Goal: Transaction & Acquisition: Download file/media

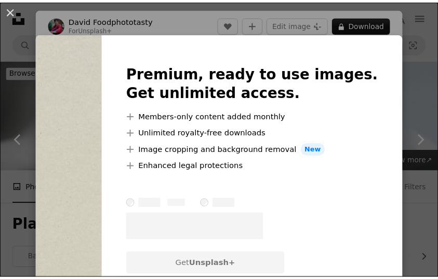
scroll to position [885, 0]
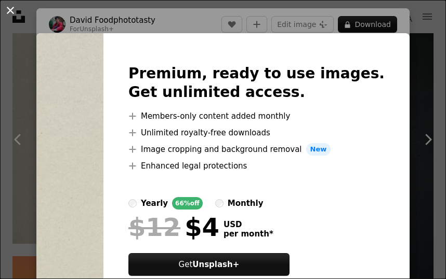
click at [7, 9] on button "An X shape" at bounding box center [10, 10] width 12 height 12
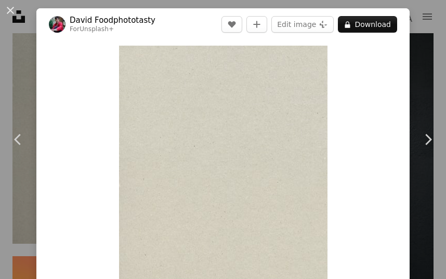
click at [410, 44] on div "An X shape Chevron left Chevron right [PERSON_NAME] Foodphototasty For Unsplash…" at bounding box center [223, 139] width 446 height 279
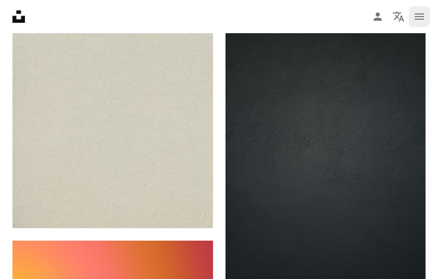
click at [424, 19] on icon "Menu" at bounding box center [418, 17] width 9 height 6
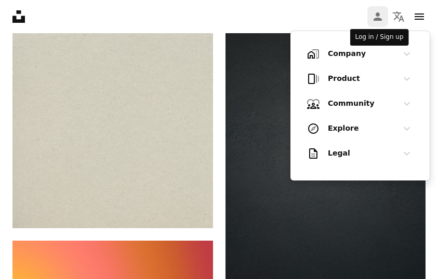
click at [375, 18] on icon "Person" at bounding box center [377, 16] width 12 height 12
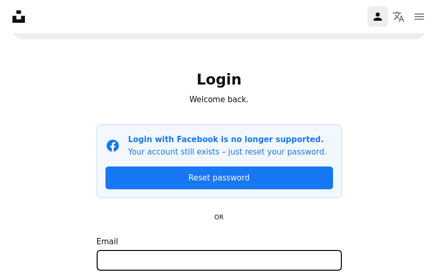
scroll to position [47, 0]
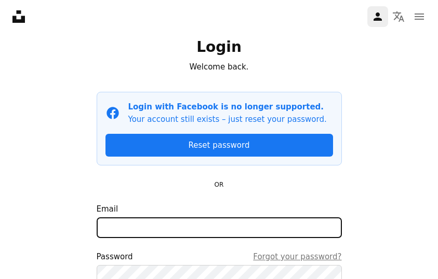
click at [124, 225] on input "Email" at bounding box center [219, 228] width 245 height 21
type input "**********"
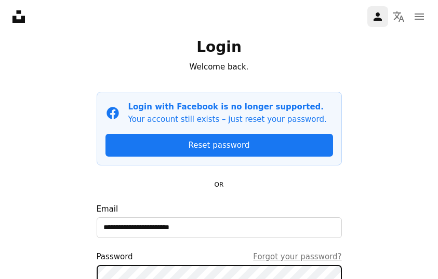
scroll to position [168, 0]
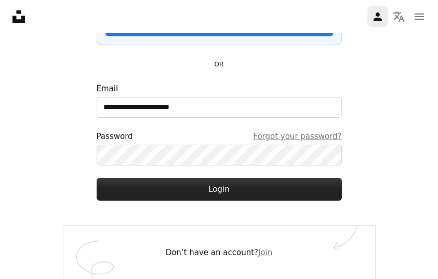
click at [189, 191] on button "Login" at bounding box center [219, 189] width 245 height 23
